Goal: Find specific page/section: Find specific page/section

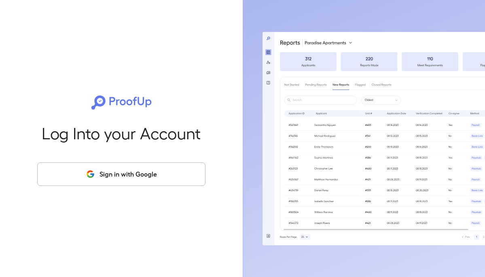
click at [90, 181] on button "Sign in with Google" at bounding box center [121, 173] width 168 height 23
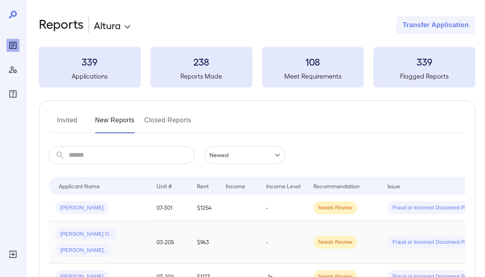
click at [140, 237] on div "[PERSON_NAME] O... [PERSON_NAME].." at bounding box center [99, 241] width 88 height 29
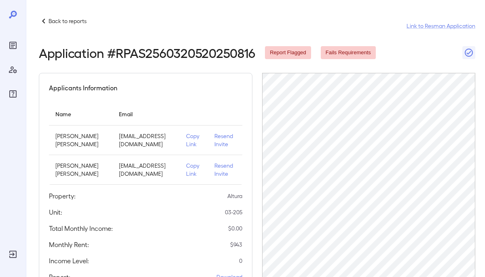
click at [196, 148] on p "Copy Link" at bounding box center [193, 140] width 15 height 16
